Goal: Task Accomplishment & Management: Use online tool/utility

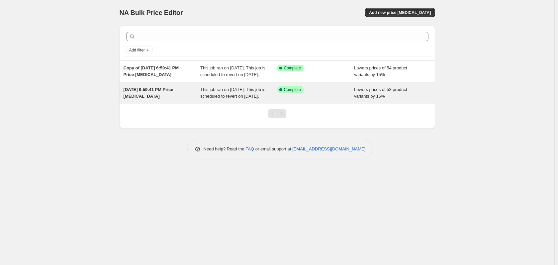
click at [200, 96] on span "This job ran on [DATE]. This job is scheduled to revert on [DATE]." at bounding box center [232, 93] width 65 height 12
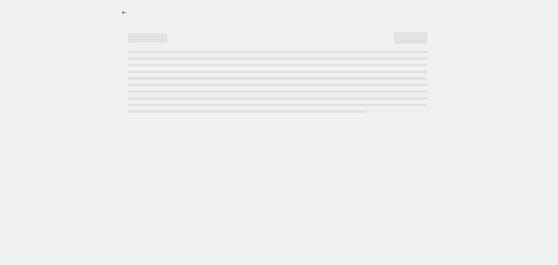
select select "percentage"
select select "collection"
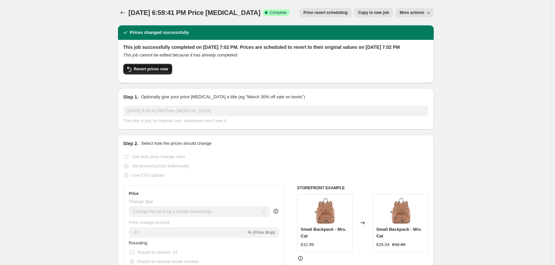
click at [166, 72] on span "Revert prices now" at bounding box center [151, 68] width 34 height 5
checkbox input "false"
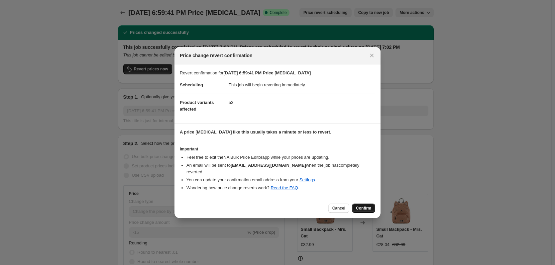
click at [365, 206] on span "Confirm" at bounding box center [363, 208] width 15 height 5
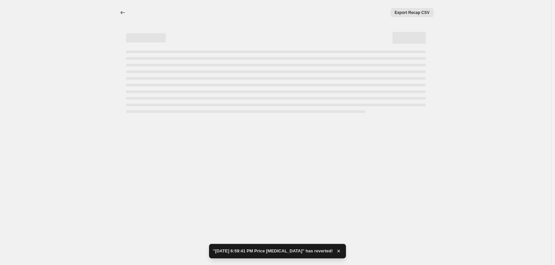
select select "percentage"
select select "collection"
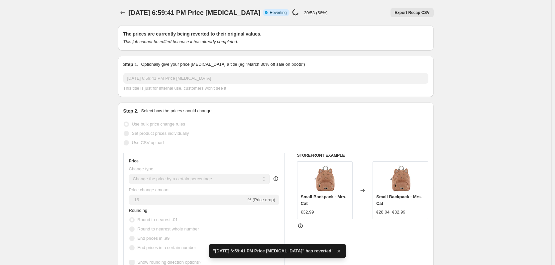
checkbox input "true"
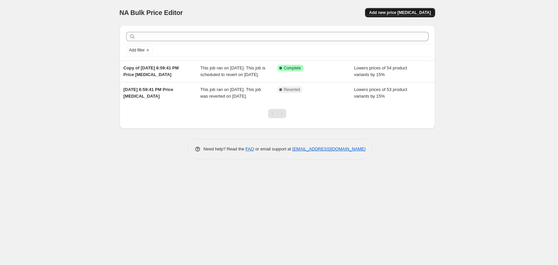
click at [414, 11] on span "Add new price [MEDICAL_DATA]" at bounding box center [400, 12] width 62 height 5
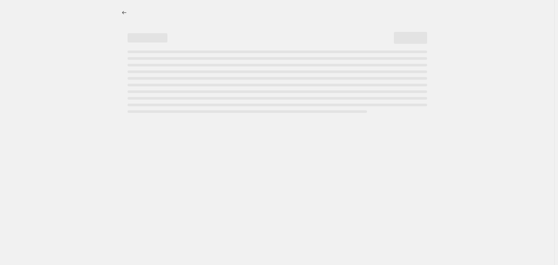
select select "percentage"
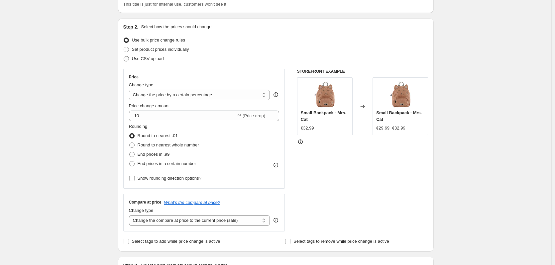
scroll to position [54, 0]
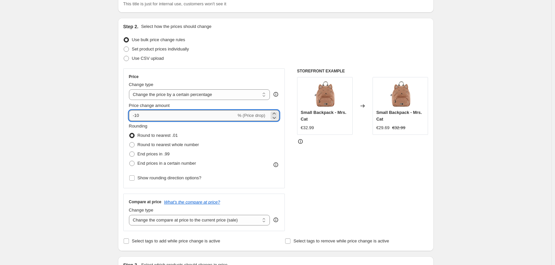
click at [154, 115] on input "-10" at bounding box center [182, 115] width 107 height 11
type input "-15"
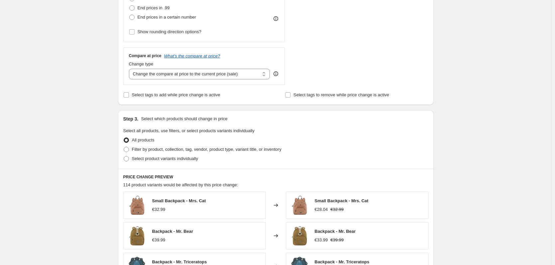
scroll to position [200, 0]
click at [127, 149] on span at bounding box center [126, 149] width 5 height 5
click at [124, 147] on input "Filter by product, collection, tag, vendor, product type, variant title, or inv…" at bounding box center [124, 147] width 0 height 0
radio input "true"
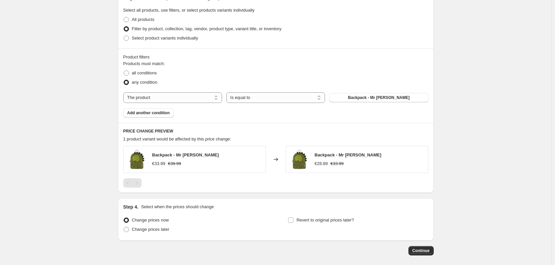
scroll to position [321, 0]
click at [202, 97] on select "The product The product's collection The product's tag The product's vendor The…" at bounding box center [172, 97] width 99 height 11
select select "collection"
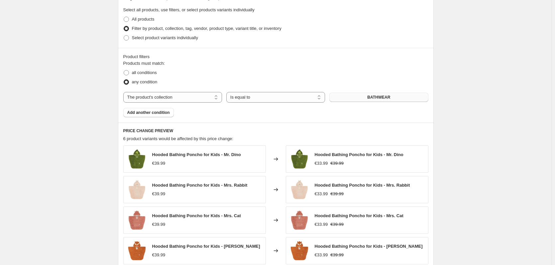
click at [363, 96] on button "BATHWEAR" at bounding box center [378, 97] width 99 height 9
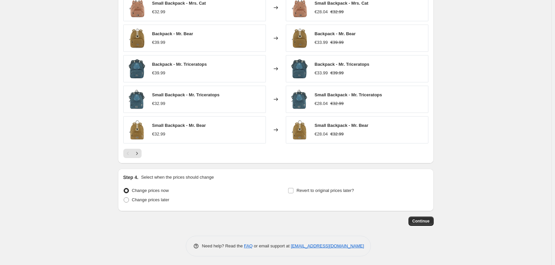
scroll to position [474, 0]
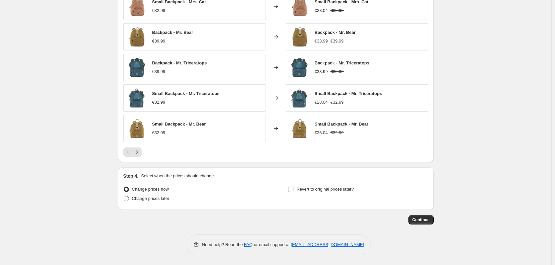
click at [169, 200] on span "Change prices later" at bounding box center [151, 198] width 38 height 5
click at [124, 196] on input "Change prices later" at bounding box center [124, 196] width 0 height 0
radio input "true"
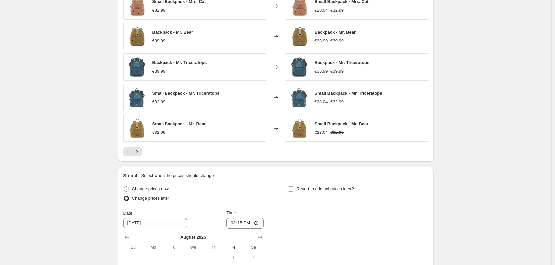
scroll to position [599, 0]
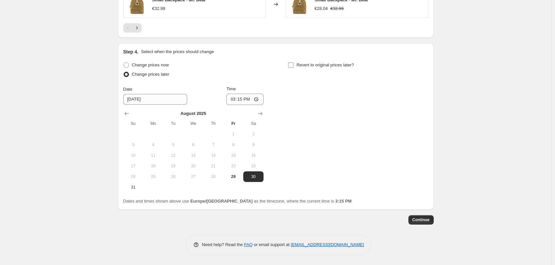
click at [292, 65] on input "Revert to original prices later?" at bounding box center [290, 64] width 5 height 5
checkbox input "true"
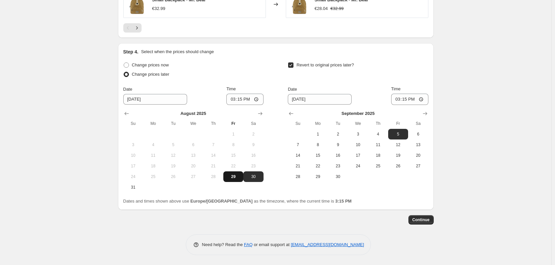
click at [230, 174] on span "29" at bounding box center [233, 176] width 15 height 5
type input "[DATE]"
click at [305, 158] on span "14" at bounding box center [297, 155] width 15 height 5
type input "[DATE]"
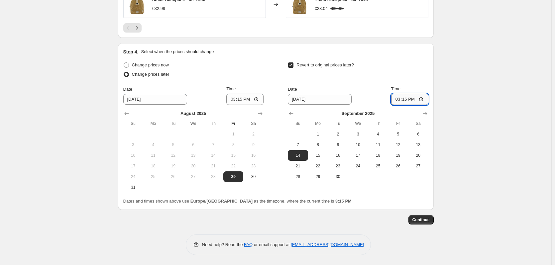
click at [409, 96] on input "15:15" at bounding box center [409, 99] width 37 height 11
type input "23:59"
click at [425, 223] on button "Continue" at bounding box center [420, 219] width 25 height 9
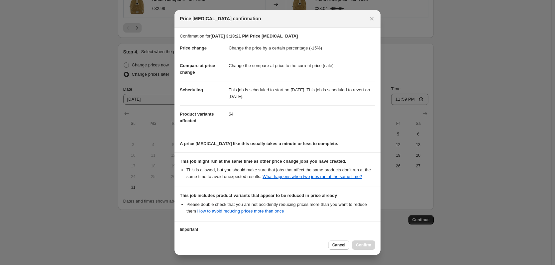
scroll to position [54, 0]
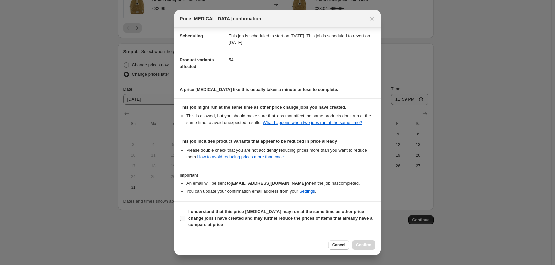
click at [183, 219] on input "I understand that this price [MEDICAL_DATA] may run at the same time as other p…" at bounding box center [182, 218] width 5 height 5
checkbox input "true"
click at [365, 247] on span "Confirm" at bounding box center [363, 245] width 15 height 5
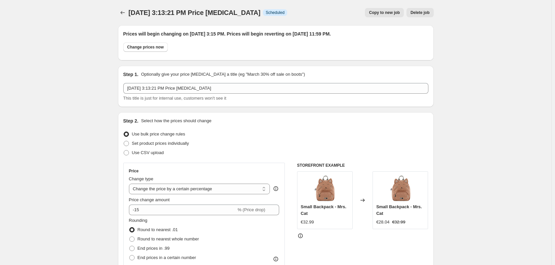
scroll to position [599, 0]
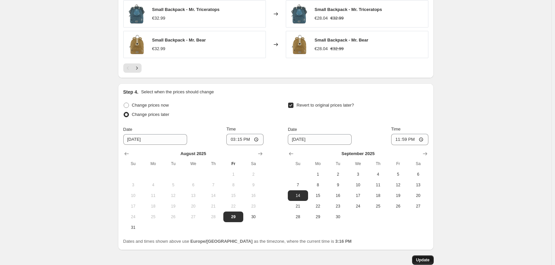
click at [422, 261] on span "Update" at bounding box center [423, 260] width 14 height 5
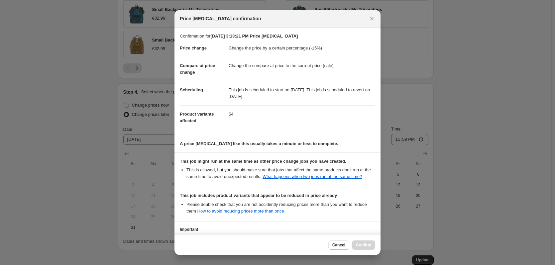
scroll to position [54, 0]
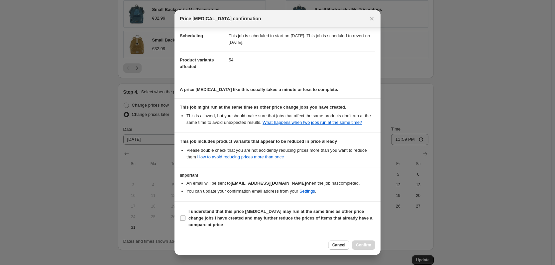
click at [183, 218] on input "I understand that this price [MEDICAL_DATA] may run at the same time as other p…" at bounding box center [182, 218] width 5 height 5
checkbox input "true"
click at [358, 245] on span "Confirm" at bounding box center [363, 245] width 15 height 5
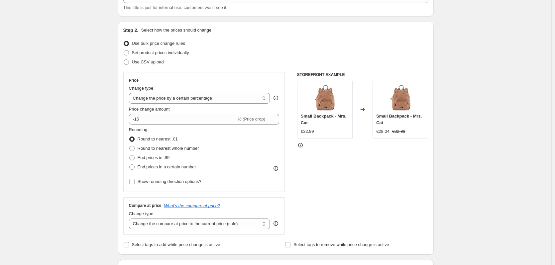
scroll to position [0, 0]
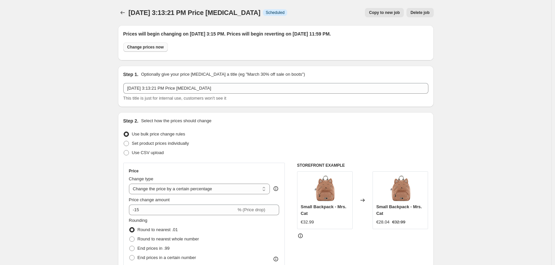
click at [156, 48] on span "Change prices now" at bounding box center [145, 47] width 37 height 5
radio input "true"
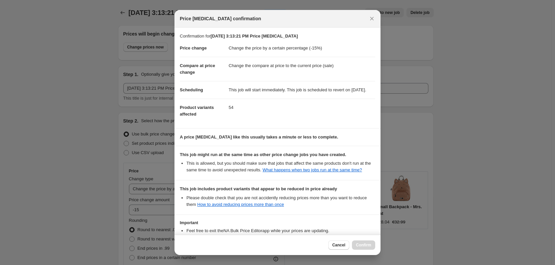
scroll to position [62, 0]
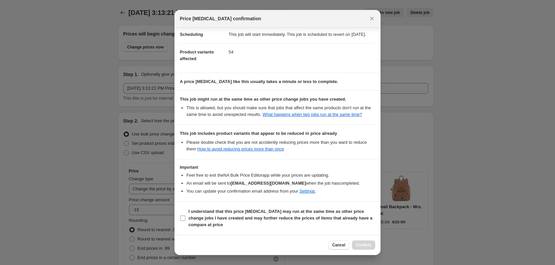
click at [185, 218] on input "I understand that this price [MEDICAL_DATA] may run at the same time as other p…" at bounding box center [182, 218] width 5 height 5
checkbox input "true"
click at [368, 245] on span "Confirm" at bounding box center [363, 245] width 15 height 5
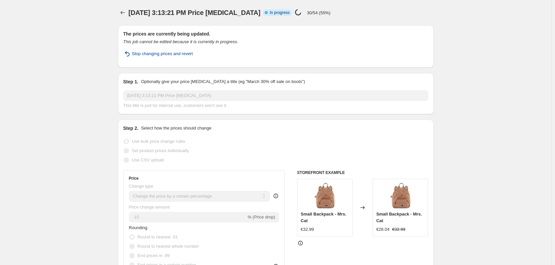
click at [147, 54] on span "Stop changing prices and revert" at bounding box center [162, 54] width 61 height 7
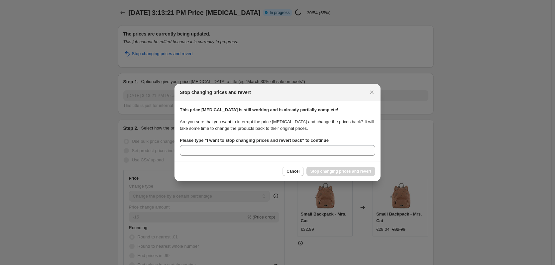
click at [287, 163] on div "Cancel Stop changing prices and revert" at bounding box center [277, 171] width 206 height 20
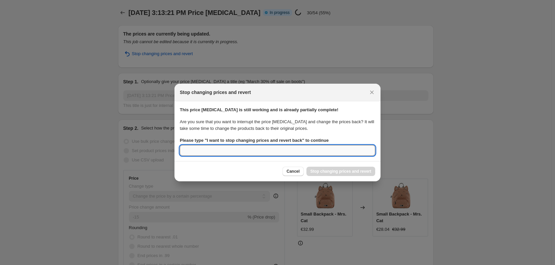
click at [276, 154] on input "Please type " I want to stop changing prices and revert back " to continue" at bounding box center [277, 150] width 195 height 11
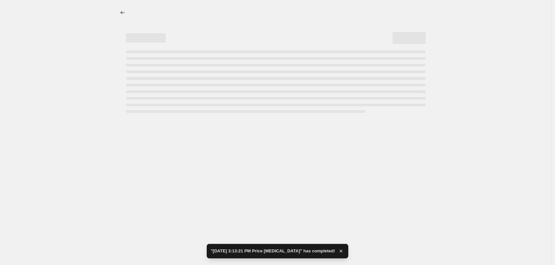
select select "percentage"
select select "collection"
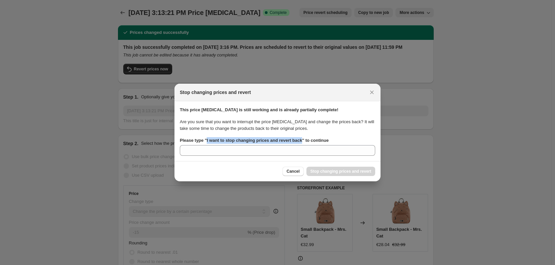
drag, startPoint x: 205, startPoint y: 140, endPoint x: 301, endPoint y: 141, distance: 95.4
click at [301, 141] on b "Please type " I want to stop changing prices and revert back " to continue" at bounding box center [254, 140] width 149 height 5
copy b "I want to stop changing prices and revert back"
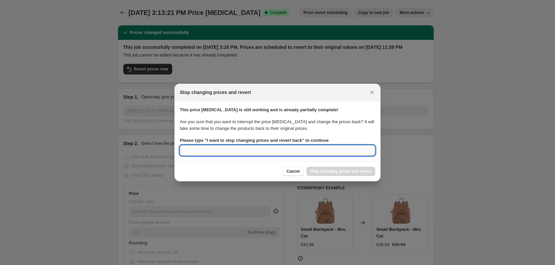
click at [277, 151] on input "Please type " I want to stop changing prices and revert back " to continue" at bounding box center [277, 150] width 195 height 11
paste input "I want to stop changing prices and revert back"
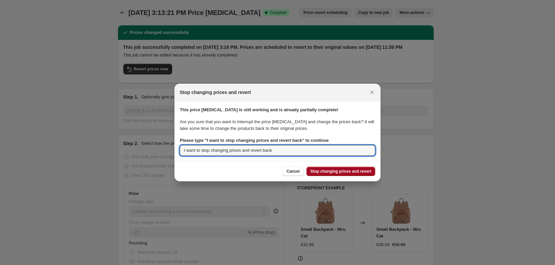
type input "I want to stop changing prices and revert back"
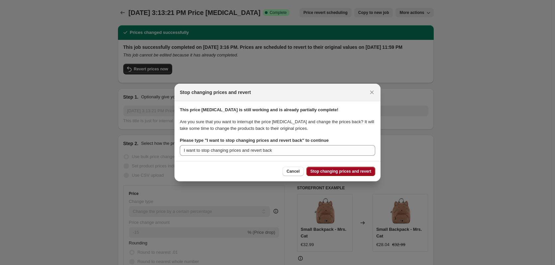
click at [338, 171] on span "Stop changing prices and revert" at bounding box center [340, 171] width 61 height 5
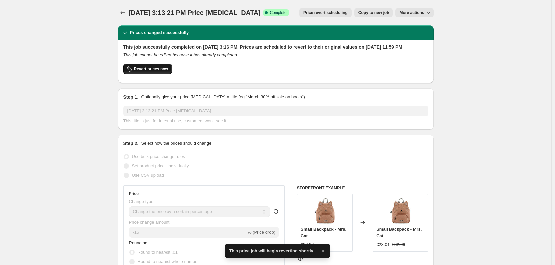
click at [165, 72] on span "Revert prices now" at bounding box center [151, 68] width 34 height 5
checkbox input "false"
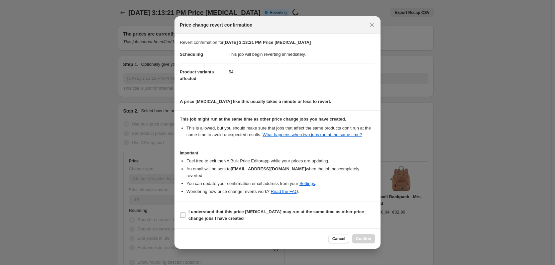
click at [182, 213] on input "I understand that this price [MEDICAL_DATA] may run at the same time as other p…" at bounding box center [182, 215] width 5 height 5
checkbox input "true"
click at [359, 236] on span "Confirm" at bounding box center [363, 238] width 15 height 5
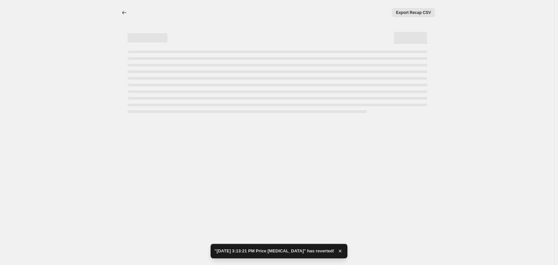
select select "percentage"
select select "collection"
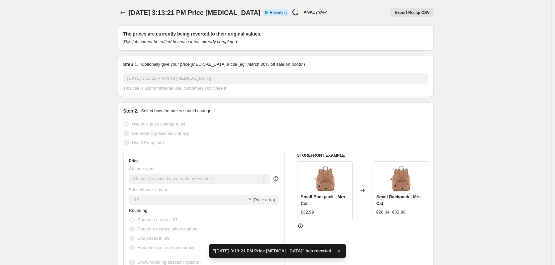
checkbox input "true"
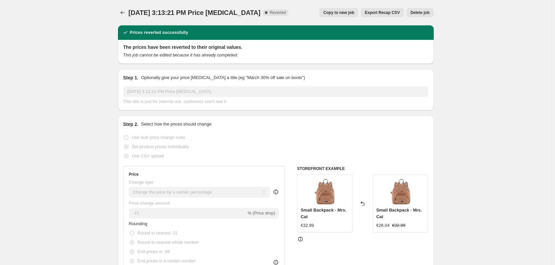
click at [417, 13] on span "Delete job" at bounding box center [419, 12] width 19 height 5
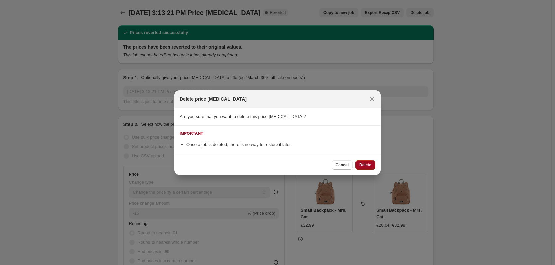
click at [371, 167] on span "Delete" at bounding box center [365, 165] width 12 height 5
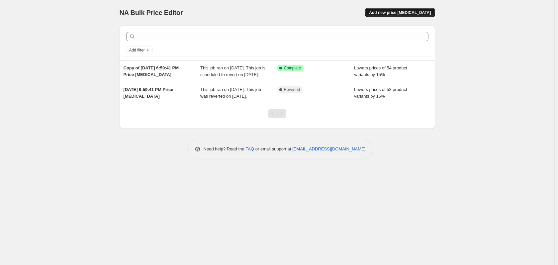
click at [406, 14] on span "Add new price [MEDICAL_DATA]" at bounding box center [400, 12] width 62 height 5
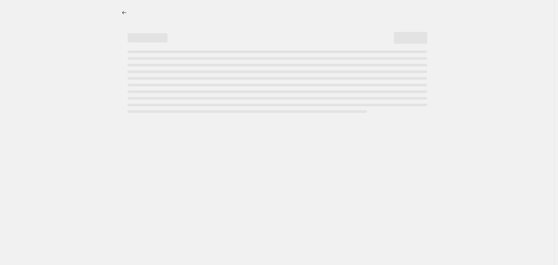
select select "percentage"
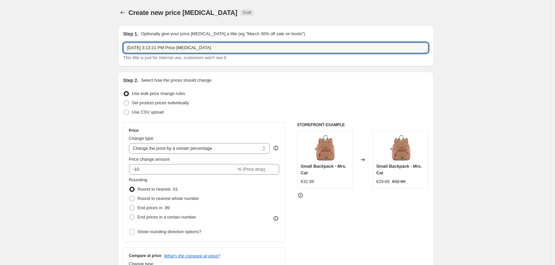
drag, startPoint x: 231, startPoint y: 47, endPoint x: 102, endPoint y: 53, distance: 129.1
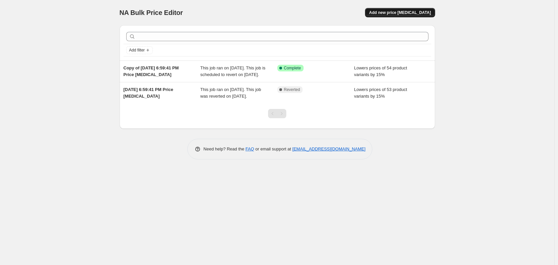
click at [402, 9] on button "Add new price [MEDICAL_DATA]" at bounding box center [400, 12] width 70 height 9
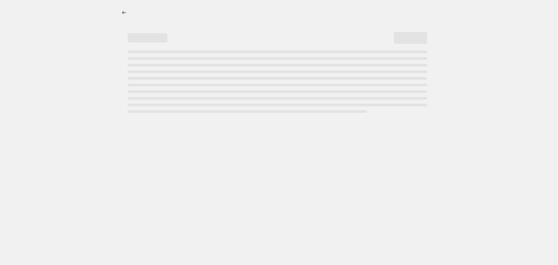
select select "percentage"
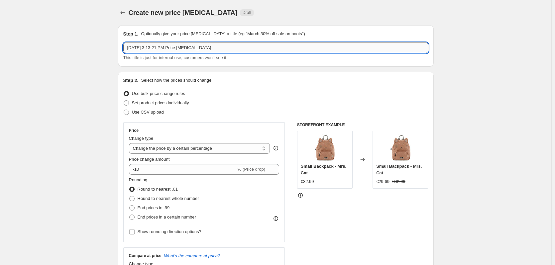
click at [249, 47] on input "[DATE] 3:13:21 PM Price [MEDICAL_DATA]" at bounding box center [275, 48] width 305 height 11
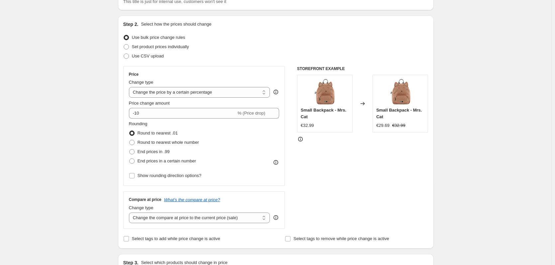
scroll to position [57, 0]
type input "-15% kampaania"
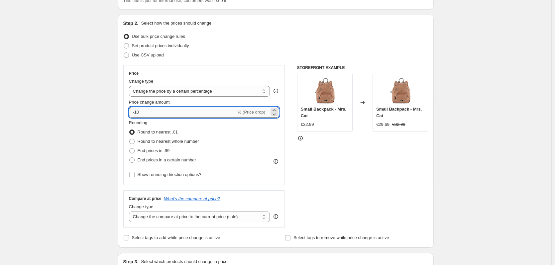
click at [188, 110] on input "-10" at bounding box center [182, 112] width 107 height 11
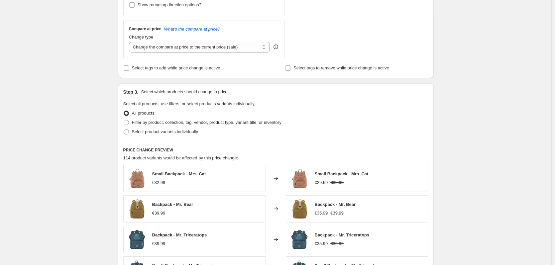
scroll to position [231, 0]
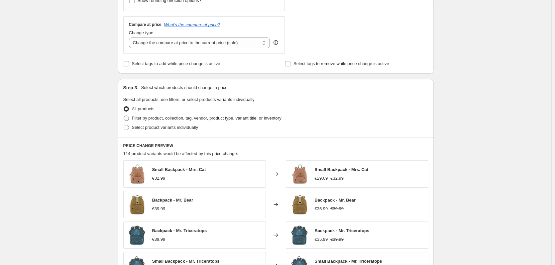
type input "-79"
click at [129, 118] on span at bounding box center [126, 118] width 5 height 5
click at [124, 116] on input "Filter by product, collection, tag, vendor, product type, variant title, or inv…" at bounding box center [124, 116] width 0 height 0
radio input "true"
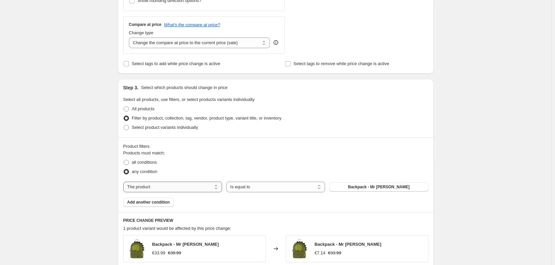
click at [197, 184] on select "The product The product's collection The product's tag The product's vendor The…" at bounding box center [172, 187] width 99 height 11
select select "collection"
click at [363, 189] on button "BATHWEAR" at bounding box center [378, 186] width 99 height 9
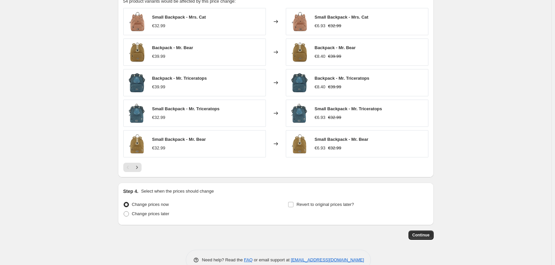
scroll to position [459, 0]
click at [296, 204] on label "Revert to original prices later?" at bounding box center [321, 204] width 66 height 9
click at [293, 204] on input "Revert to original prices later?" at bounding box center [290, 204] width 5 height 5
checkbox input "true"
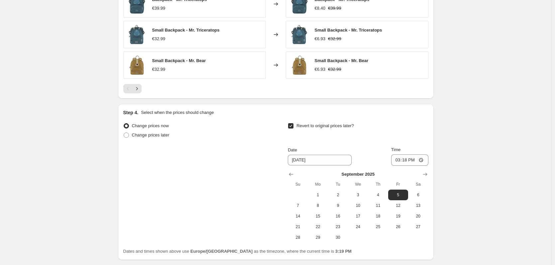
scroll to position [588, 0]
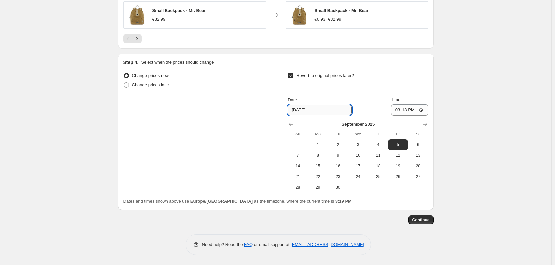
click at [326, 109] on input "[DATE]" at bounding box center [320, 110] width 64 height 11
click at [302, 165] on span "14" at bounding box center [297, 166] width 15 height 5
type input "[DATE]"
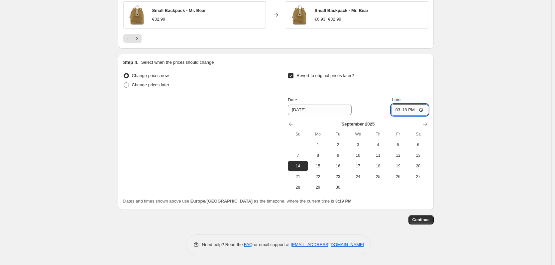
click at [413, 112] on input "15:18" at bounding box center [409, 109] width 37 height 11
click at [399, 110] on input "15:18" at bounding box center [409, 109] width 37 height 11
type input "23:59"
click at [423, 219] on span "Continue" at bounding box center [420, 219] width 17 height 5
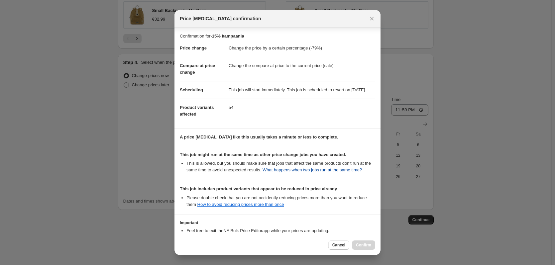
scroll to position [62, 0]
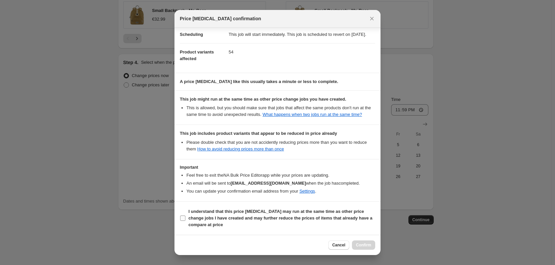
click at [185, 218] on span ":rf8:" at bounding box center [183, 218] width 6 height 6
click at [185, 218] on input "I understand that this price [MEDICAL_DATA] may run at the same time as other p…" at bounding box center [182, 218] width 5 height 5
checkbox input "true"
click at [362, 246] on span "Confirm" at bounding box center [363, 245] width 15 height 5
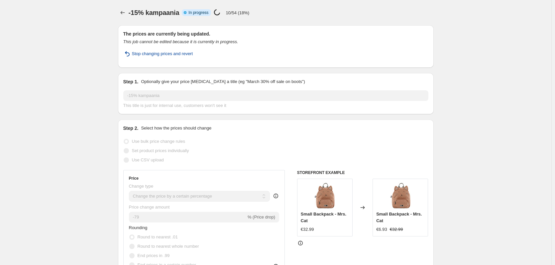
click at [184, 53] on span "Stop changing prices and revert" at bounding box center [162, 54] width 61 height 7
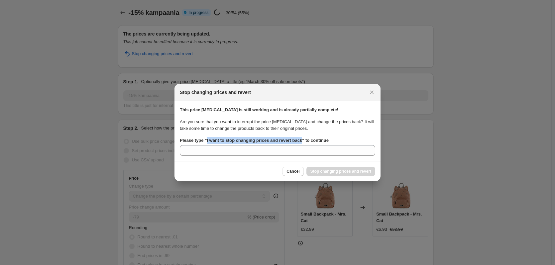
drag, startPoint x: 206, startPoint y: 141, endPoint x: 301, endPoint y: 138, distance: 94.8
click at [301, 138] on b "Please type " I want to stop changing prices and revert back " to continue" at bounding box center [254, 140] width 149 height 5
copy b "I want to stop changing prices and revert back"
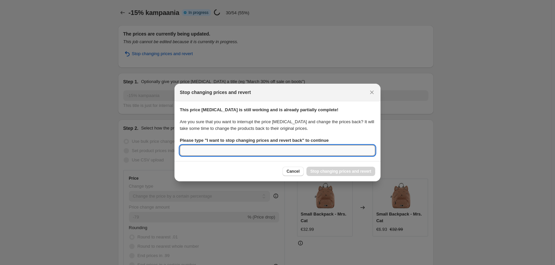
click at [252, 150] on input "Please type " I want to stop changing prices and revert back " to continue" at bounding box center [277, 150] width 195 height 11
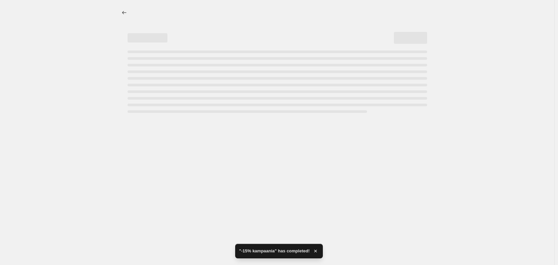
select select "percentage"
select select "collection"
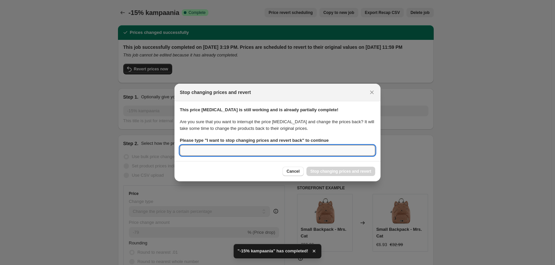
click at [229, 152] on input "Please type " I want to stop changing prices and revert back " to continue" at bounding box center [277, 150] width 195 height 11
paste input "I want to stop changing prices and revert back"
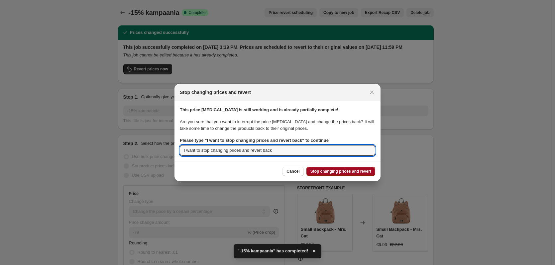
type input "I want to stop changing prices and revert back"
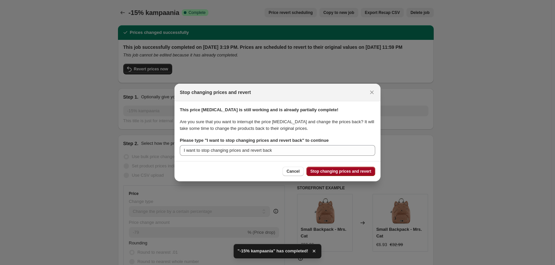
click at [317, 170] on span "Stop changing prices and revert" at bounding box center [340, 171] width 61 height 5
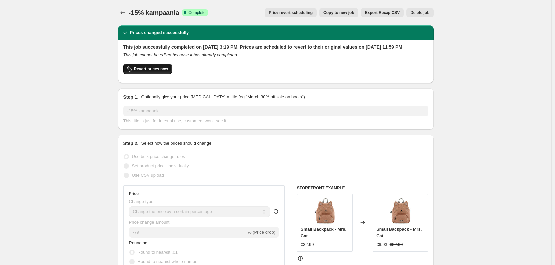
click at [135, 72] on span "Revert prices now" at bounding box center [151, 68] width 34 height 5
checkbox input "false"
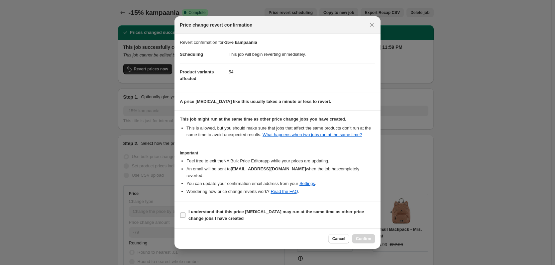
click at [182, 213] on input "I understand that this price [MEDICAL_DATA] may run at the same time as other p…" at bounding box center [182, 215] width 5 height 5
checkbox input "true"
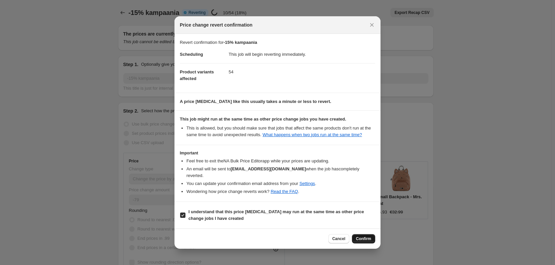
click at [360, 236] on span "Confirm" at bounding box center [363, 238] width 15 height 5
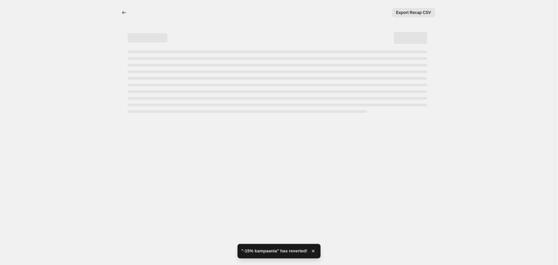
select select "percentage"
select select "collection"
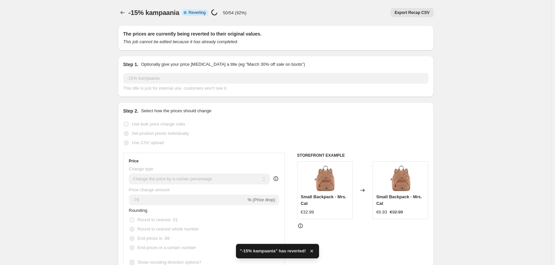
checkbox input "true"
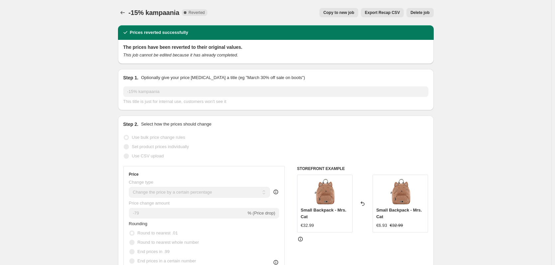
click at [416, 12] on span "Delete job" at bounding box center [419, 12] width 19 height 5
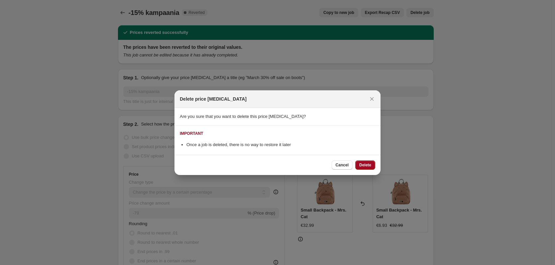
click at [370, 168] on button "Delete" at bounding box center [365, 165] width 20 height 9
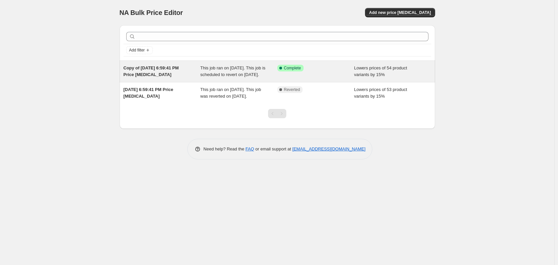
click at [321, 78] on div "Success Complete Complete" at bounding box center [316, 71] width 77 height 13
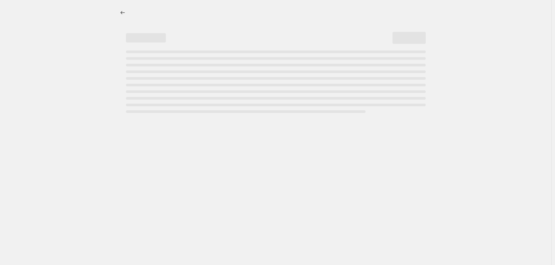
select select "percentage"
select select "collection"
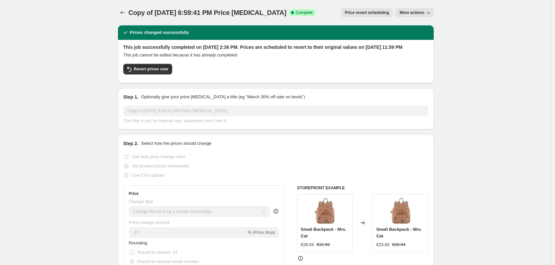
click at [429, 13] on icon "button" at bounding box center [428, 12] width 7 height 7
click at [420, 52] on span "Delete job" at bounding box center [412, 49] width 20 height 5
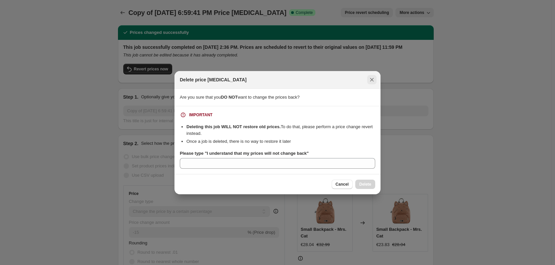
click at [374, 78] on icon "Close" at bounding box center [372, 79] width 7 height 7
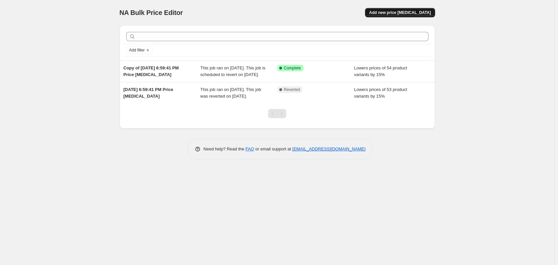
click at [393, 13] on span "Add new price [MEDICAL_DATA]" at bounding box center [400, 12] width 62 height 5
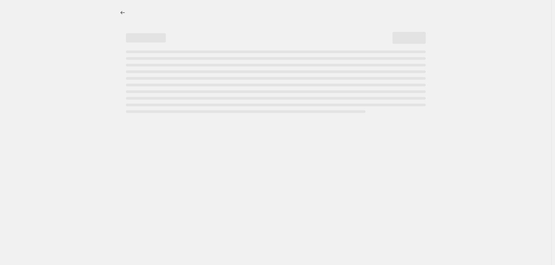
select select "percentage"
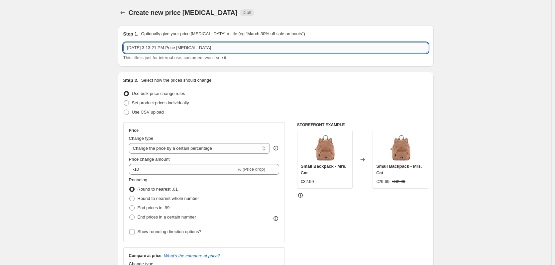
click at [195, 50] on input "[DATE] 3:13:21 PM Price [MEDICAL_DATA]" at bounding box center [275, 48] width 305 height 11
drag, startPoint x: 222, startPoint y: 45, endPoint x: 118, endPoint y: 49, distance: 104.1
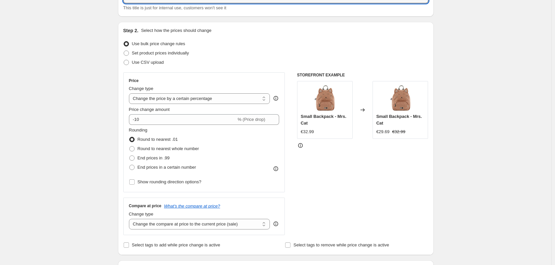
scroll to position [60, 0]
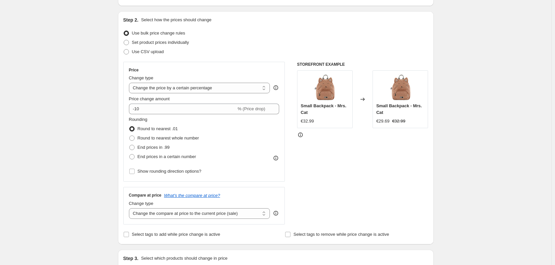
type input "kotiallahindlus -15%"
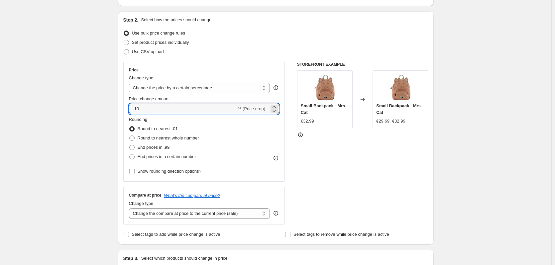
click at [181, 109] on input "-10" at bounding box center [182, 109] width 107 height 11
type input "-15"
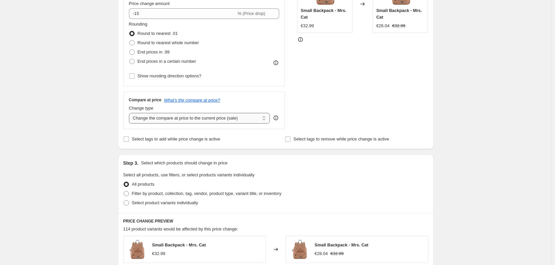
scroll to position [156, 0]
click at [129, 193] on span at bounding box center [126, 193] width 5 height 5
click at [124, 191] on input "Filter by product, collection, tag, vendor, product type, variant title, or inv…" at bounding box center [124, 191] width 0 height 0
radio input "true"
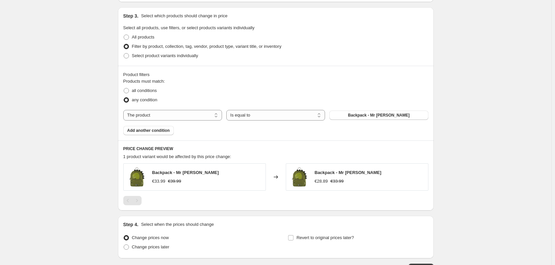
scroll to position [303, 0]
click at [271, 116] on select "Is equal to Is not equal to" at bounding box center [275, 115] width 99 height 11
click at [198, 115] on select "The product The product's collection The product's tag The product's vendor The…" at bounding box center [172, 115] width 99 height 11
select select "collection"
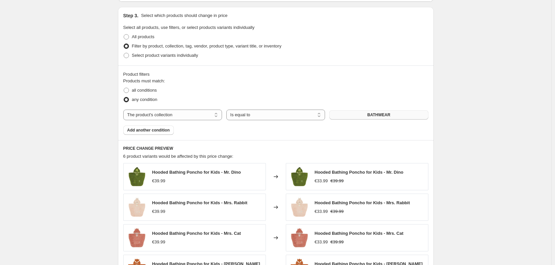
click at [362, 119] on button "BATHWEAR" at bounding box center [378, 114] width 99 height 9
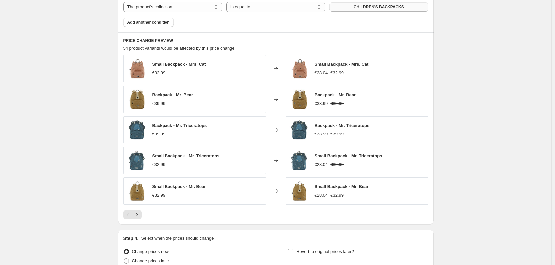
scroll to position [474, 0]
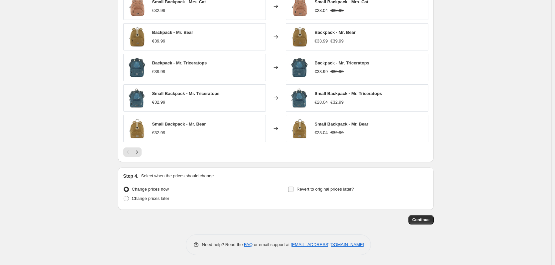
click at [293, 189] on input "Revert to original prices later?" at bounding box center [290, 189] width 5 height 5
checkbox input "true"
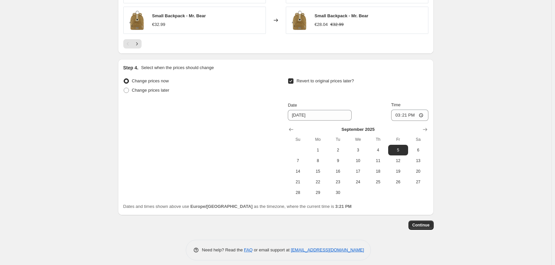
scroll to position [588, 0]
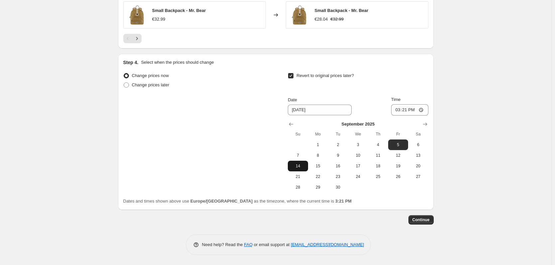
click at [300, 169] on button "14" at bounding box center [298, 166] width 20 height 11
type input "[DATE]"
click at [402, 112] on input "15:21" at bounding box center [409, 109] width 37 height 11
type input "23:59"
click at [427, 220] on span "Continue" at bounding box center [420, 219] width 17 height 5
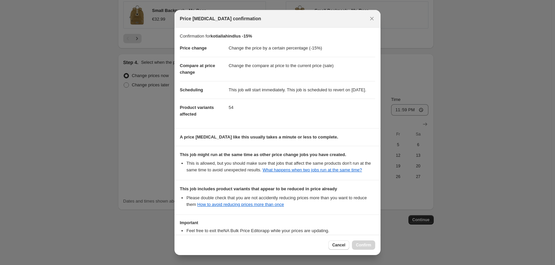
scroll to position [62, 0]
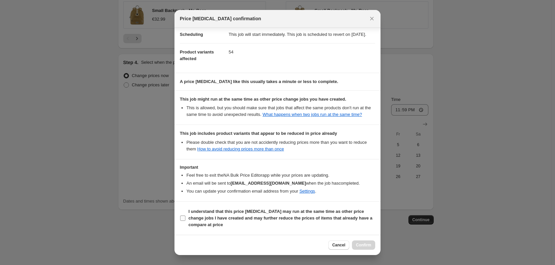
click at [183, 218] on input "I understand that this price [MEDICAL_DATA] may run at the same time as other p…" at bounding box center [182, 218] width 5 height 5
checkbox input "true"
click at [363, 245] on span "Confirm" at bounding box center [363, 245] width 15 height 5
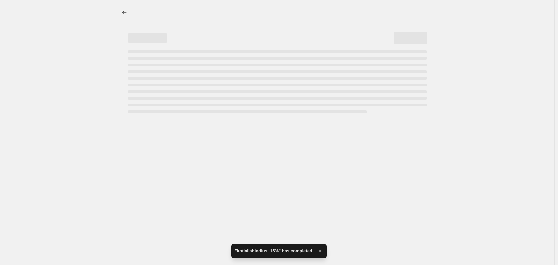
select select "percentage"
select select "collection"
